Goal: Transaction & Acquisition: Purchase product/service

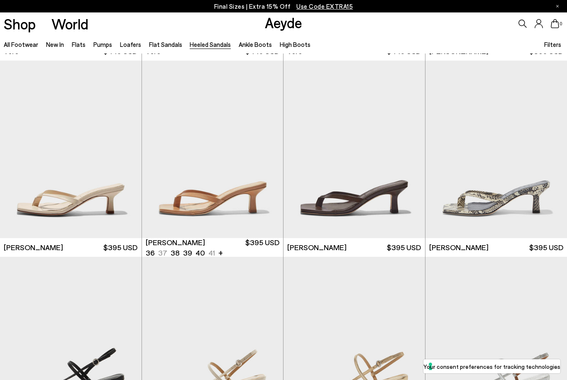
scroll to position [583, 0]
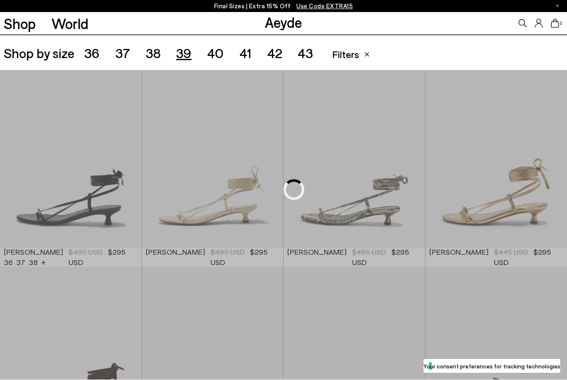
scroll to position [158, 0]
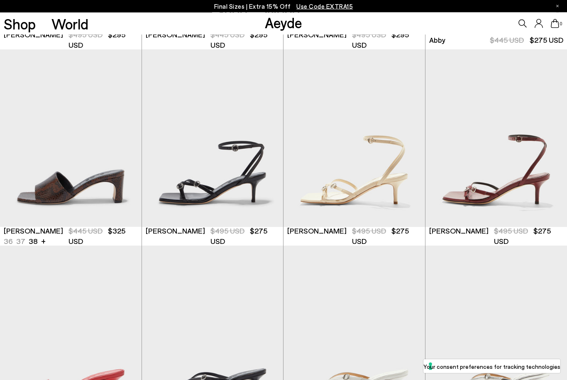
scroll to position [375, 0]
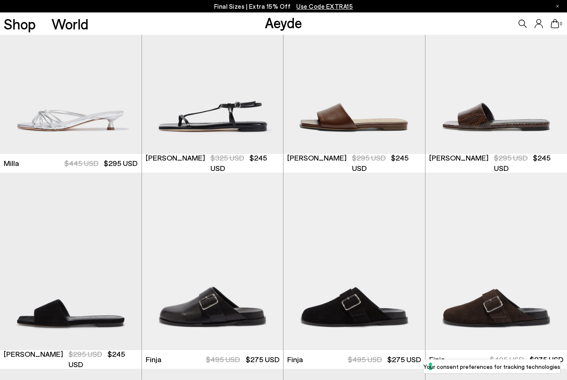
scroll to position [2016, 0]
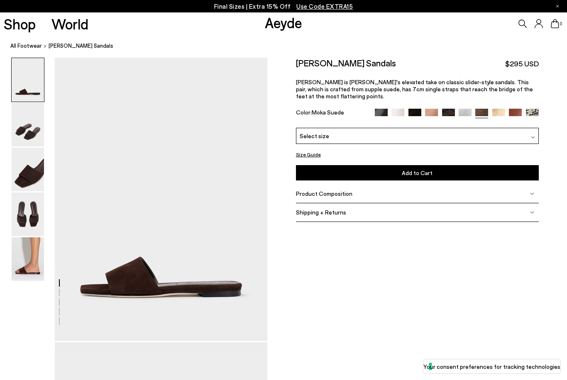
click at [511, 100] on div "Anna Suede Sandals $295 USD Anna is Aeyde's elevated take on classic slider-sty…" at bounding box center [417, 93] width 243 height 70
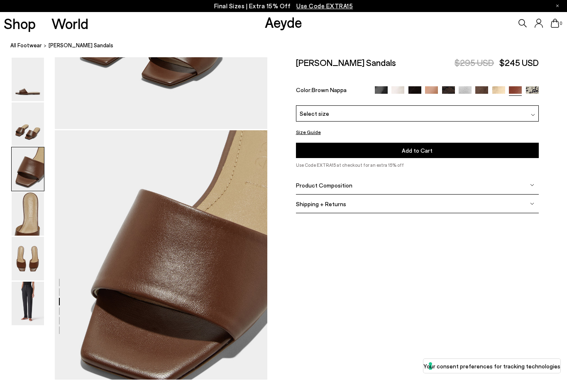
scroll to position [570, 0]
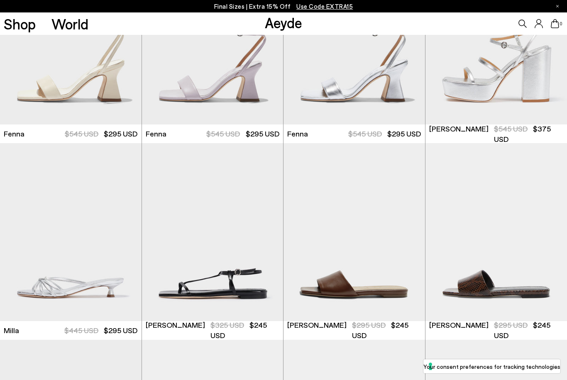
scroll to position [1851, 0]
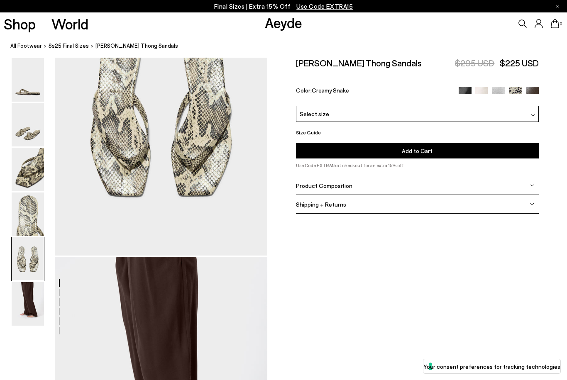
scroll to position [1222, 0]
